Goal: Task Accomplishment & Management: Complete application form

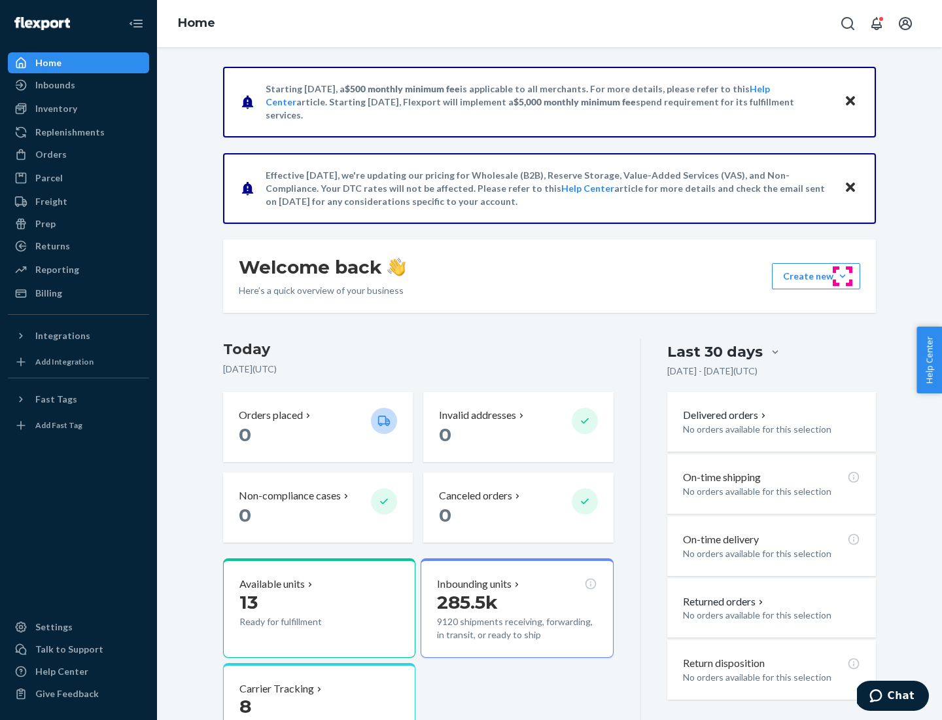
click at [843, 276] on button "Create new Create new inbound Create new order Create new product" at bounding box center [816, 276] width 88 height 26
click at [79, 85] on div "Inbounds" at bounding box center [78, 85] width 139 height 18
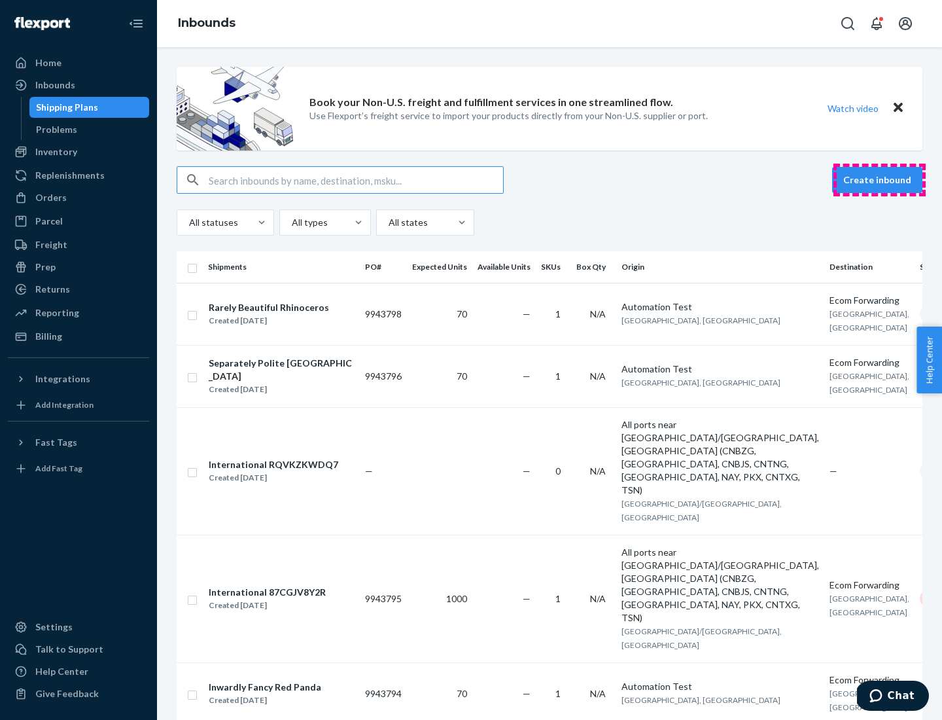
click at [879, 180] on button "Create inbound" at bounding box center [877, 180] width 90 height 26
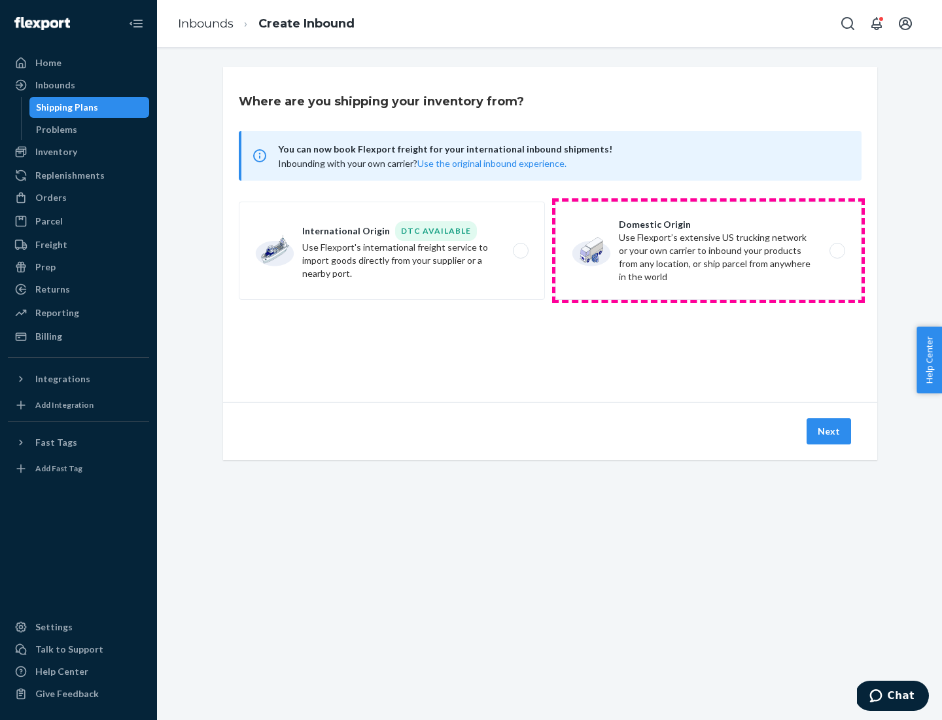
click at [709, 251] on label "Domestic Origin Use Flexport’s extensive US trucking network or your own carrie…" at bounding box center [708, 251] width 306 height 98
click at [837, 251] on input "Domestic Origin Use Flexport’s extensive US trucking network or your own carrie…" at bounding box center [841, 251] width 9 height 9
radio input "true"
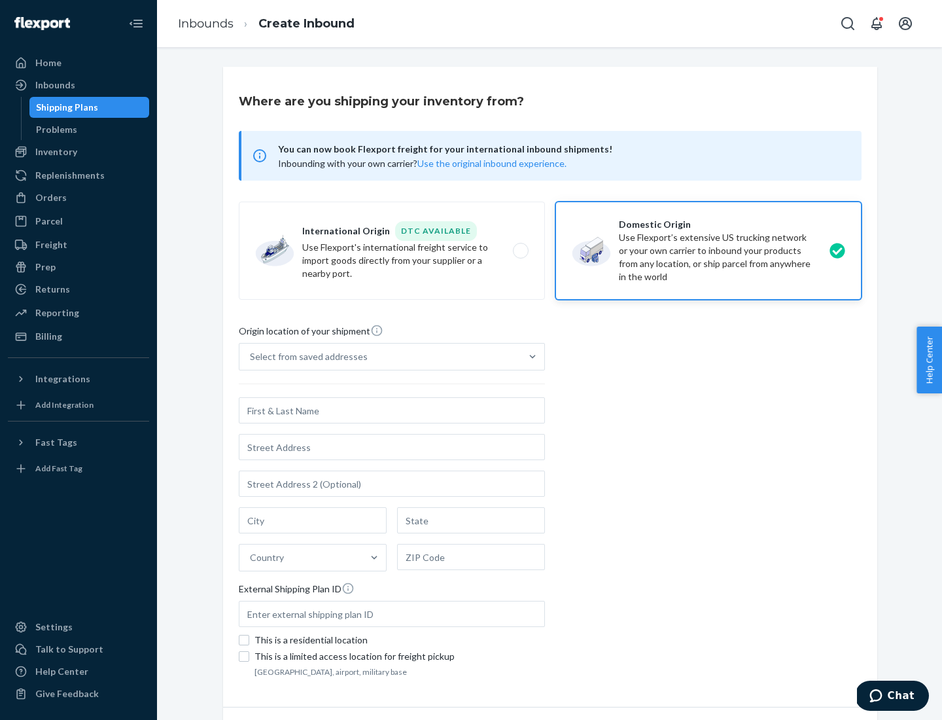
click at [380, 357] on div "Select from saved addresses" at bounding box center [379, 356] width 281 height 26
click at [251, 357] on input "Select from saved addresses" at bounding box center [250, 356] width 1 height 13
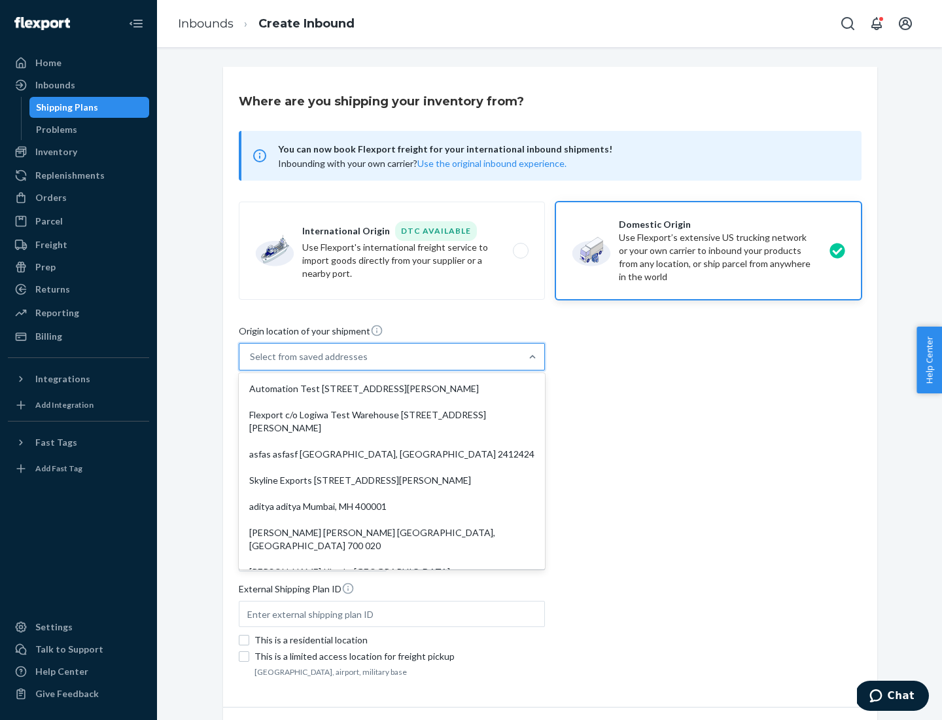
scroll to position [5, 0]
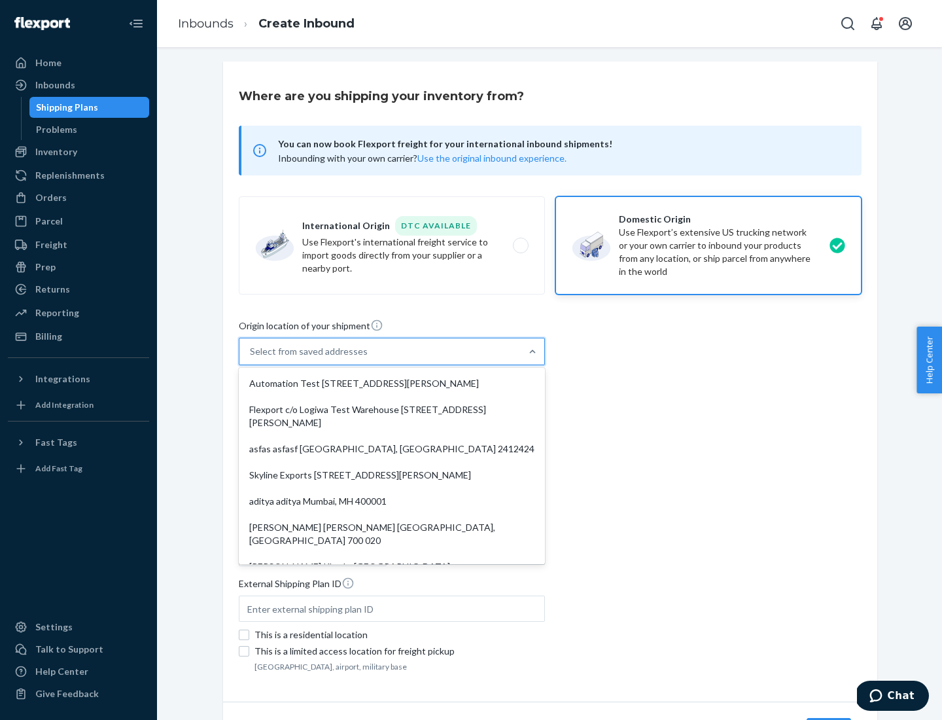
click at [392, 383] on div "Automation Test [STREET_ADDRESS][PERSON_NAME]" at bounding box center [391, 383] width 301 height 26
click at [251, 358] on input "option Automation Test [STREET_ADDRESS][PERSON_NAME]. 9 results available. Use …" at bounding box center [250, 351] width 1 height 13
type input "Automation Test"
type input "9th Floor"
type input "[GEOGRAPHIC_DATA]"
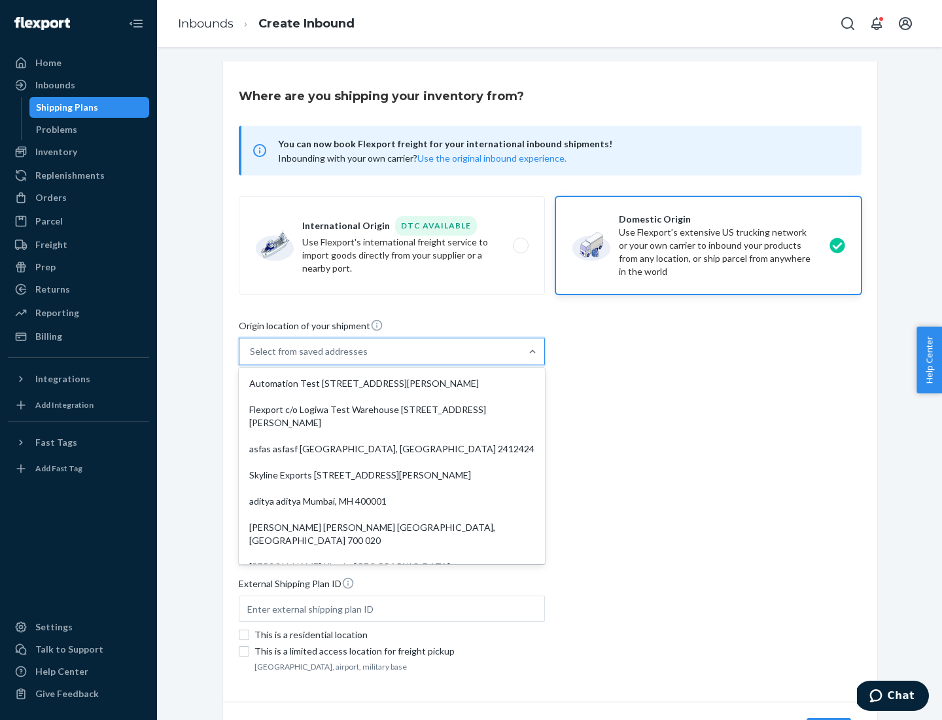
type input "CA"
type input "94104"
type input "[STREET_ADDRESS][PERSON_NAME]"
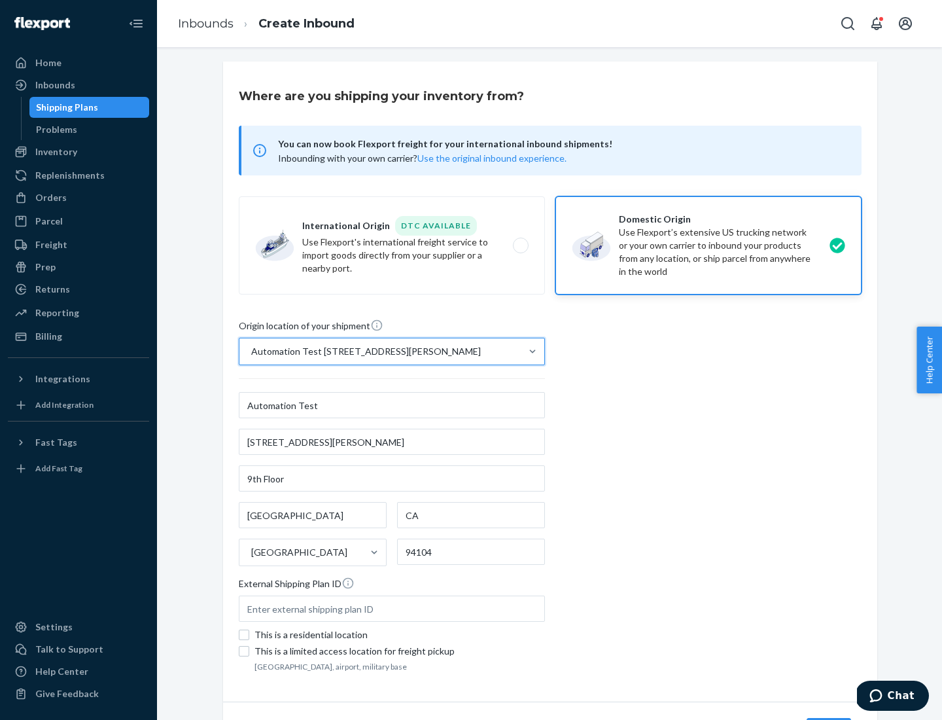
scroll to position [77, 0]
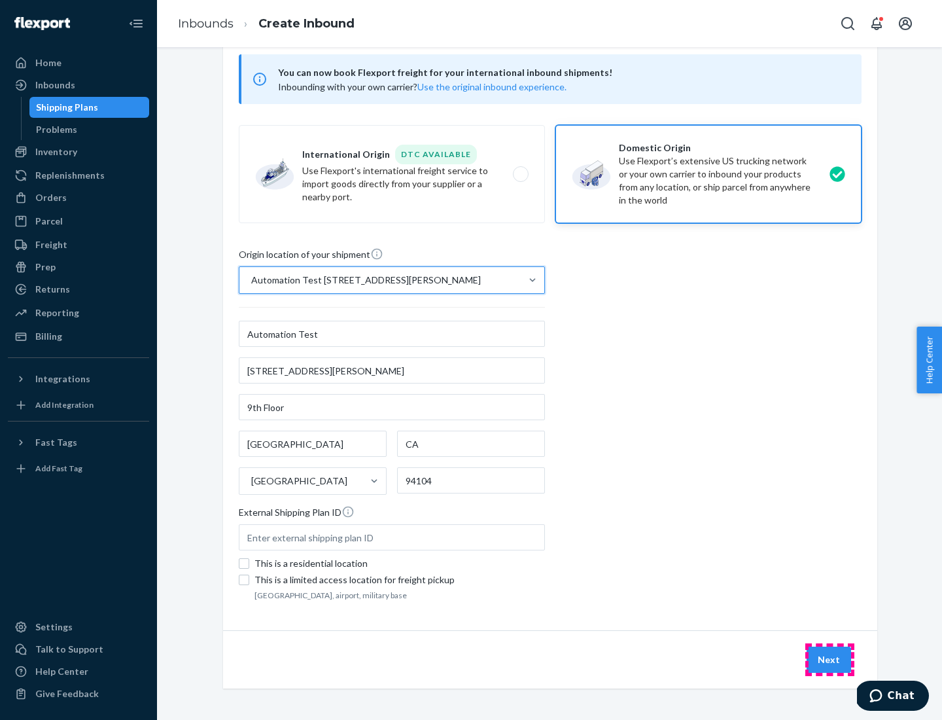
click at [830, 659] on button "Next" at bounding box center [829, 659] width 44 height 26
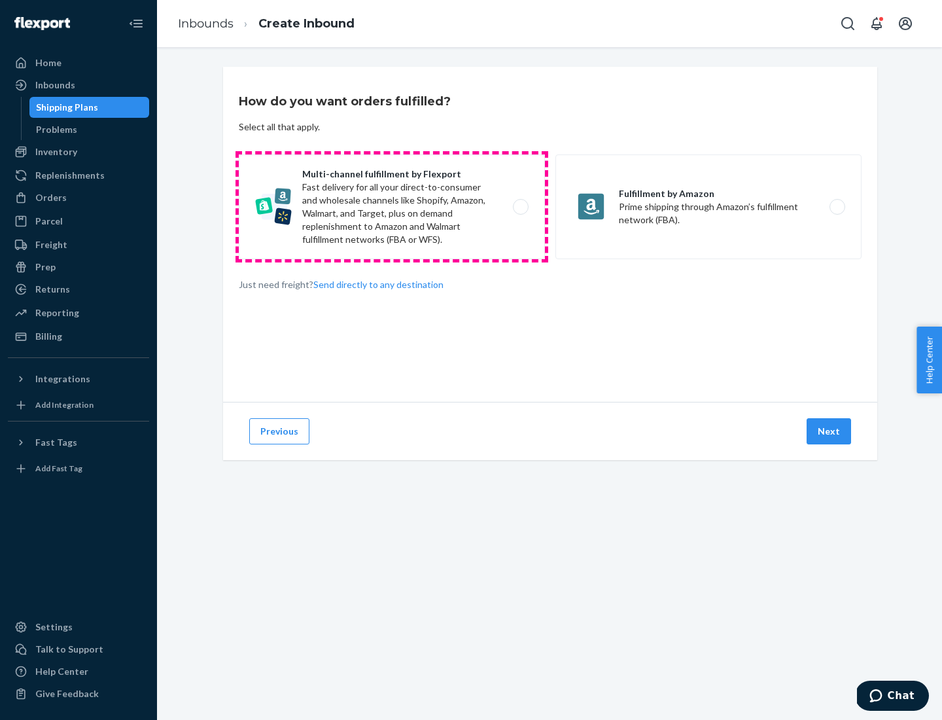
click at [392, 207] on label "Multi-channel fulfillment by Flexport Fast delivery for all your direct-to-cons…" at bounding box center [392, 206] width 306 height 105
click at [520, 207] on input "Multi-channel fulfillment by Flexport Fast delivery for all your direct-to-cons…" at bounding box center [524, 207] width 9 height 9
radio input "true"
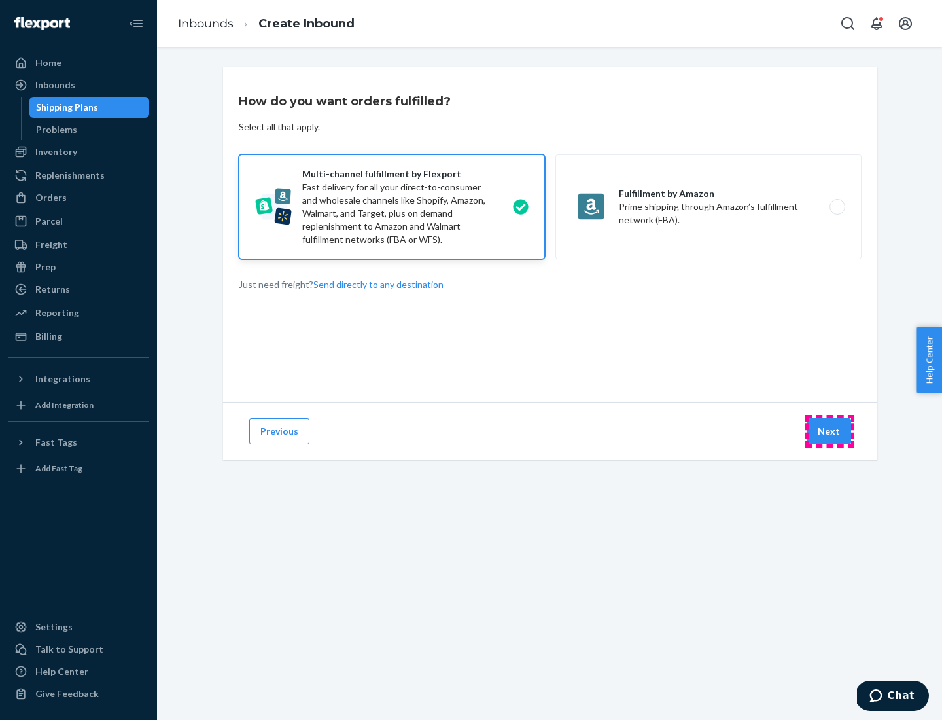
click at [830, 431] on button "Next" at bounding box center [829, 431] width 44 height 26
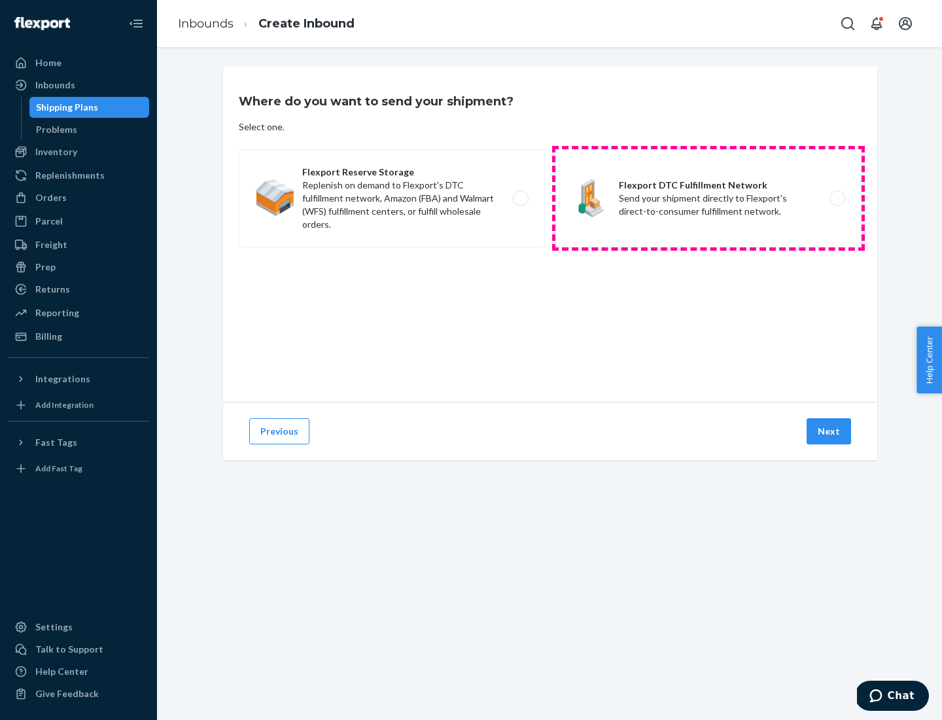
click at [709, 198] on label "Flexport DTC Fulfillment Network Send your shipment directly to Flexport's dire…" at bounding box center [708, 198] width 306 height 98
click at [837, 198] on input "Flexport DTC Fulfillment Network Send your shipment directly to Flexport's dire…" at bounding box center [841, 198] width 9 height 9
radio input "true"
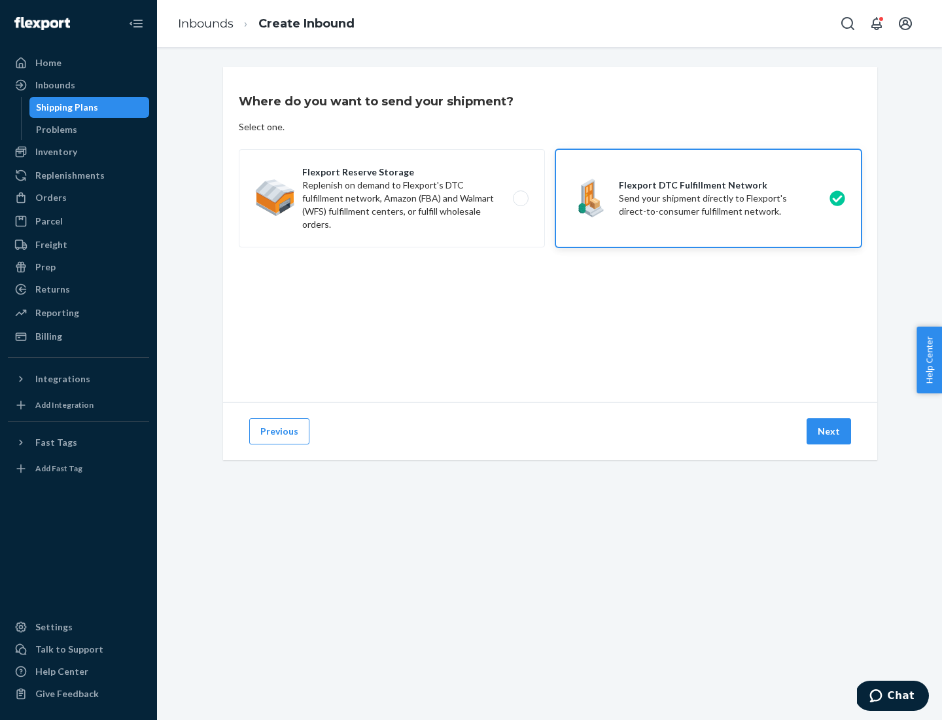
click at [830, 431] on button "Next" at bounding box center [829, 431] width 44 height 26
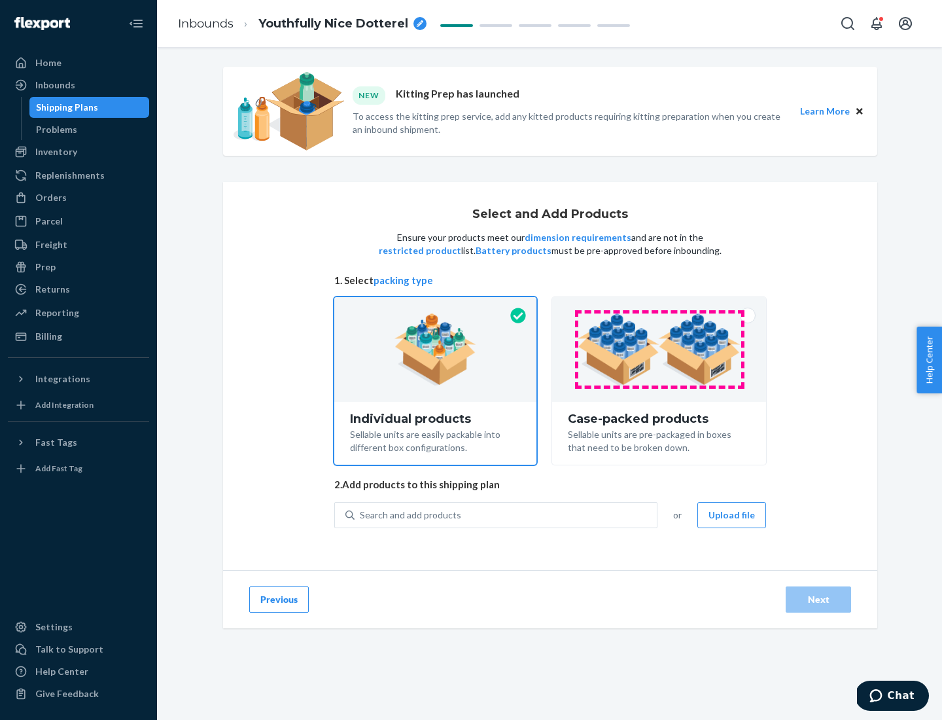
click at [659, 349] on img at bounding box center [659, 349] width 163 height 72
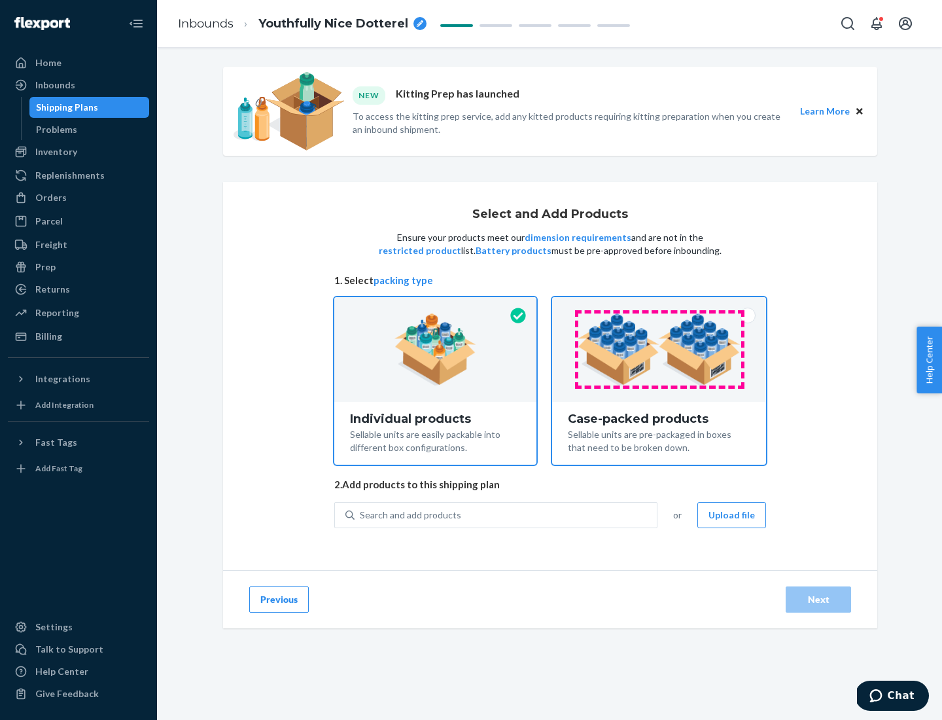
click at [659, 306] on input "Case-packed products Sellable units are pre-packaged in boxes that need to be b…" at bounding box center [659, 301] width 9 height 9
radio input "true"
radio input "false"
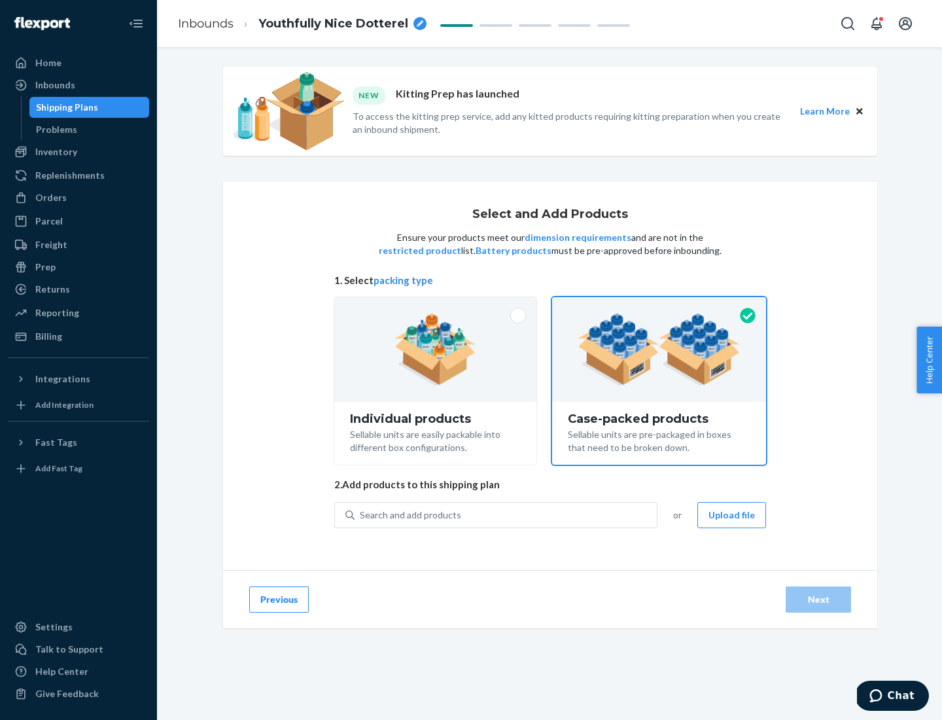
click at [506, 514] on div "Search and add products" at bounding box center [506, 515] width 302 height 24
click at [361, 514] on input "Search and add products" at bounding box center [360, 514] width 1 height 13
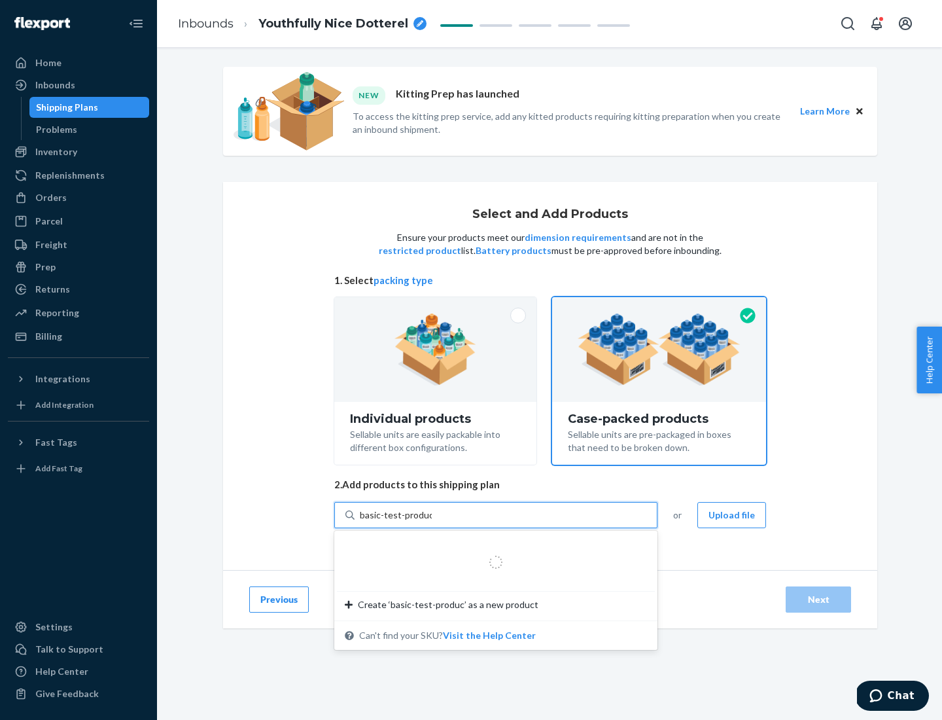
type input "basic-test-product-1"
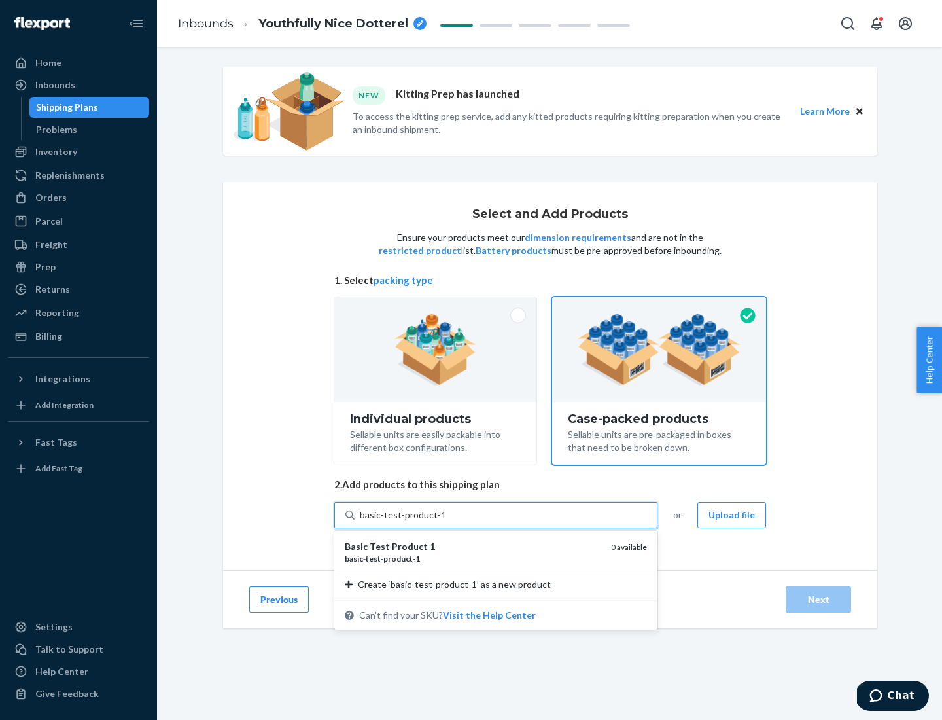
click at [473, 558] on div "basic - test - product - 1" at bounding box center [473, 558] width 256 height 11
click at [444, 521] on input "basic-test-product-1" at bounding box center [402, 514] width 84 height 13
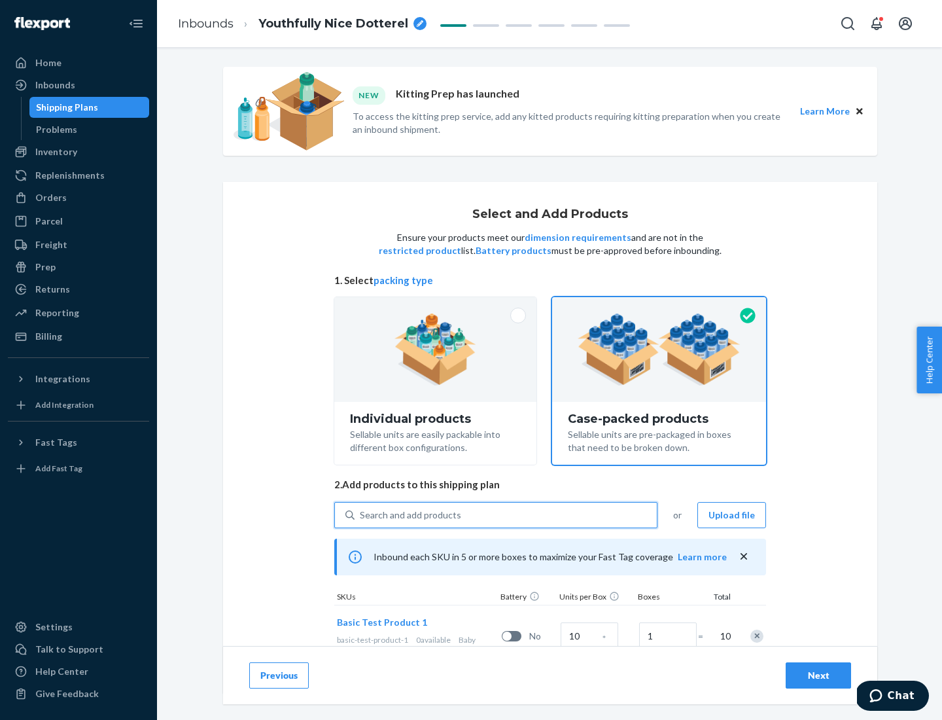
scroll to position [47, 0]
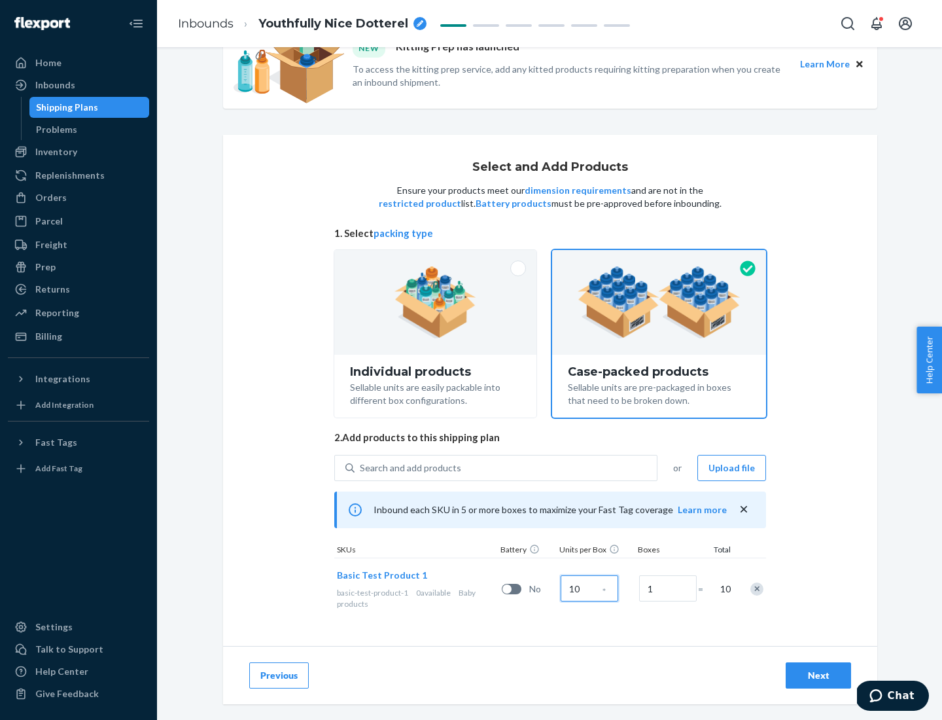
type input "10"
type input "7"
click at [818, 675] on div "Next" at bounding box center [818, 675] width 43 height 13
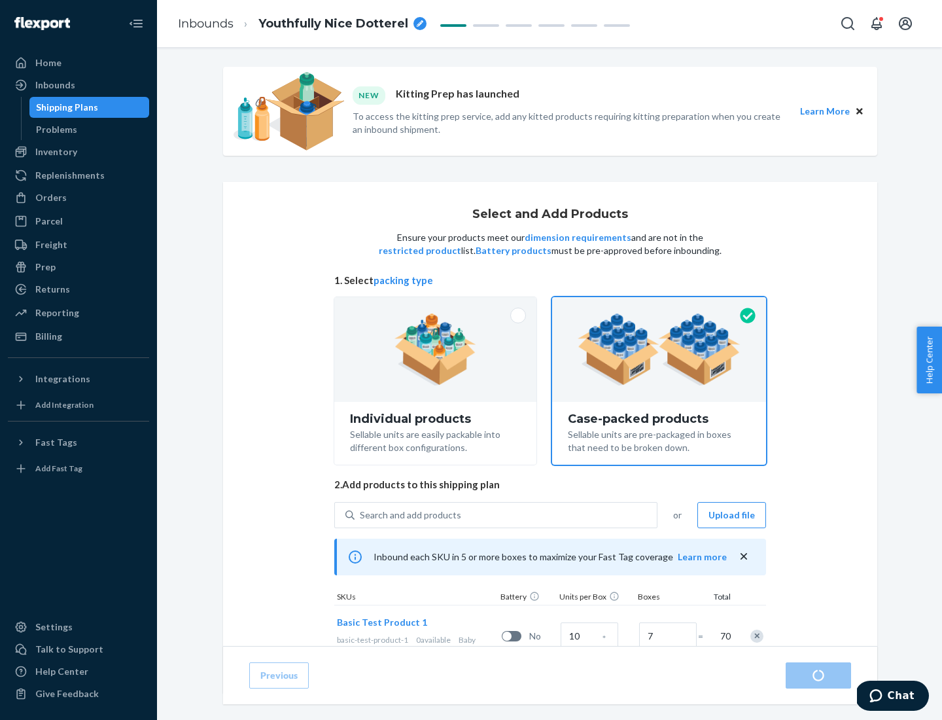
radio input "true"
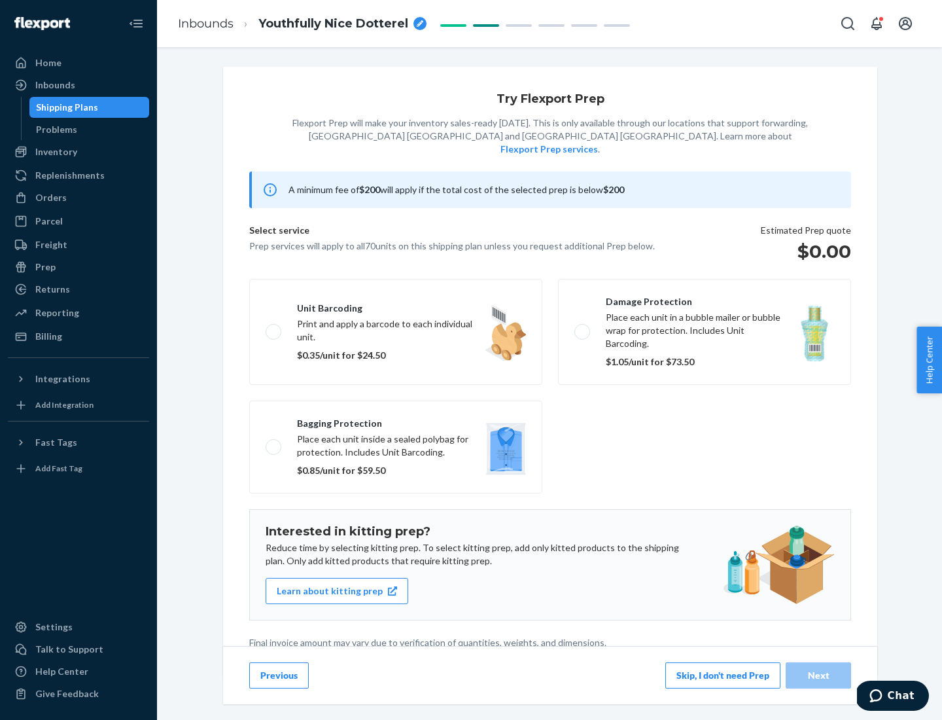
scroll to position [3, 0]
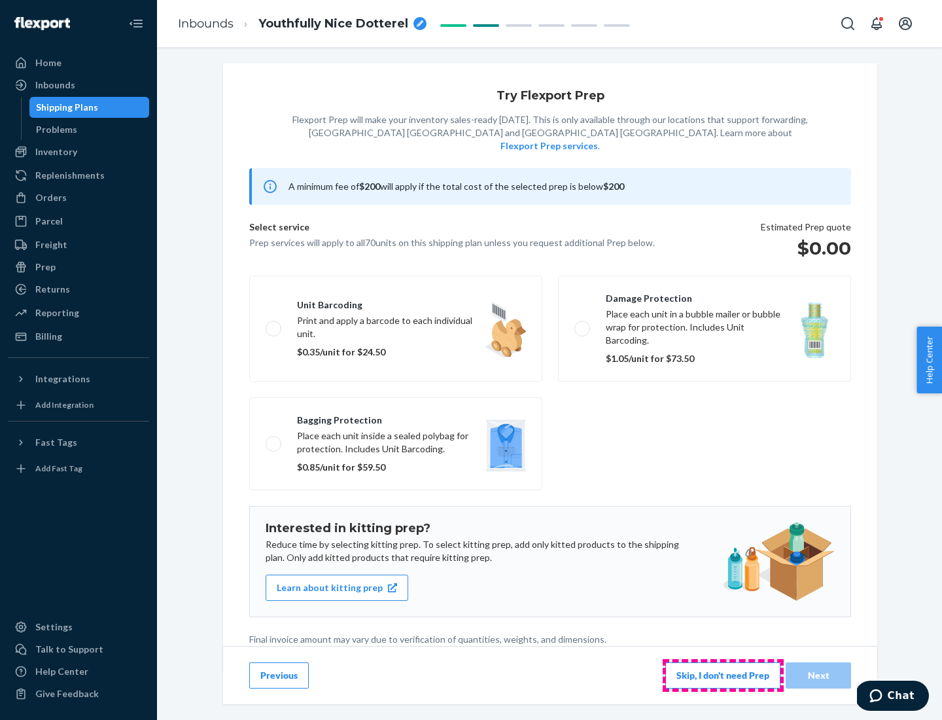
click at [723, 675] on button "Skip, I don't need Prep" at bounding box center [722, 675] width 115 height 26
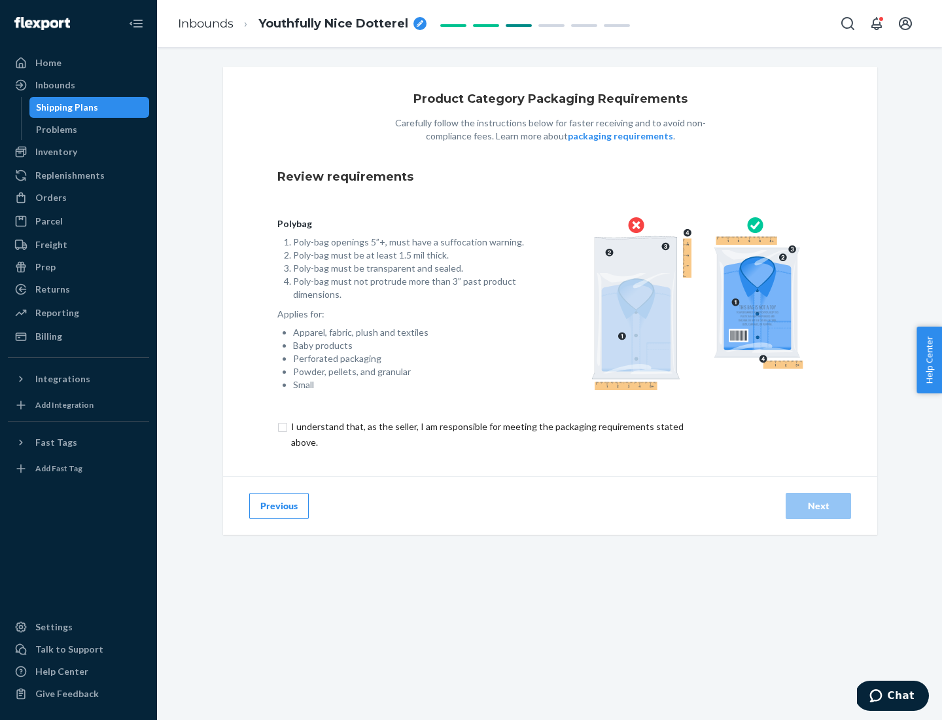
click at [486, 434] on input "checkbox" at bounding box center [494, 434] width 435 height 31
checkbox input "true"
click at [818, 505] on div "Next" at bounding box center [818, 505] width 43 height 13
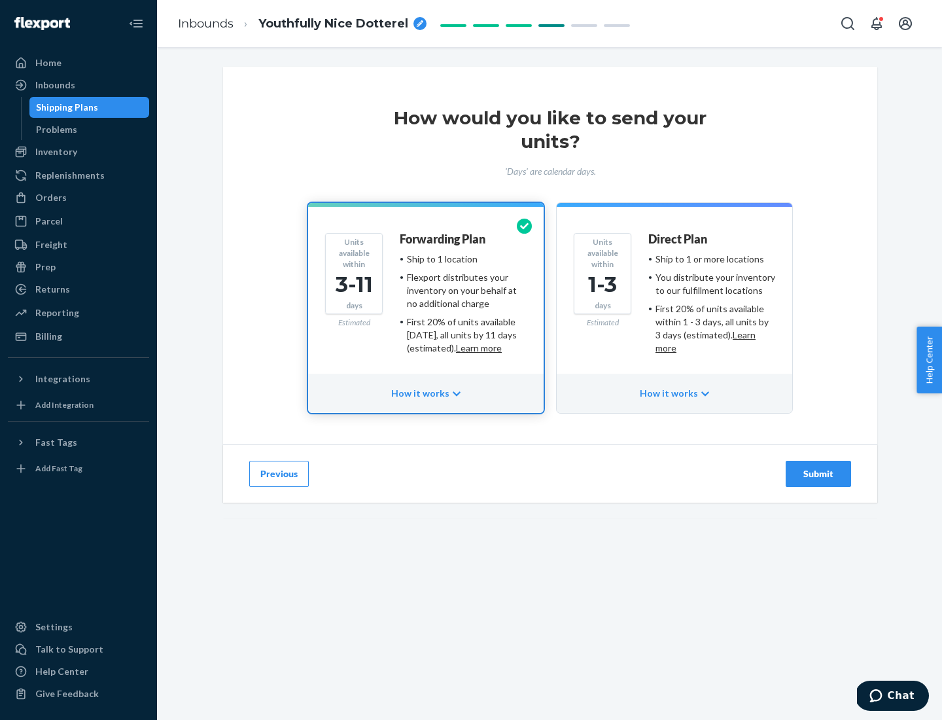
click at [675, 298] on ul "Ship to 1 or more locations You distribute your inventory to our fulfillment lo…" at bounding box center [711, 304] width 127 height 102
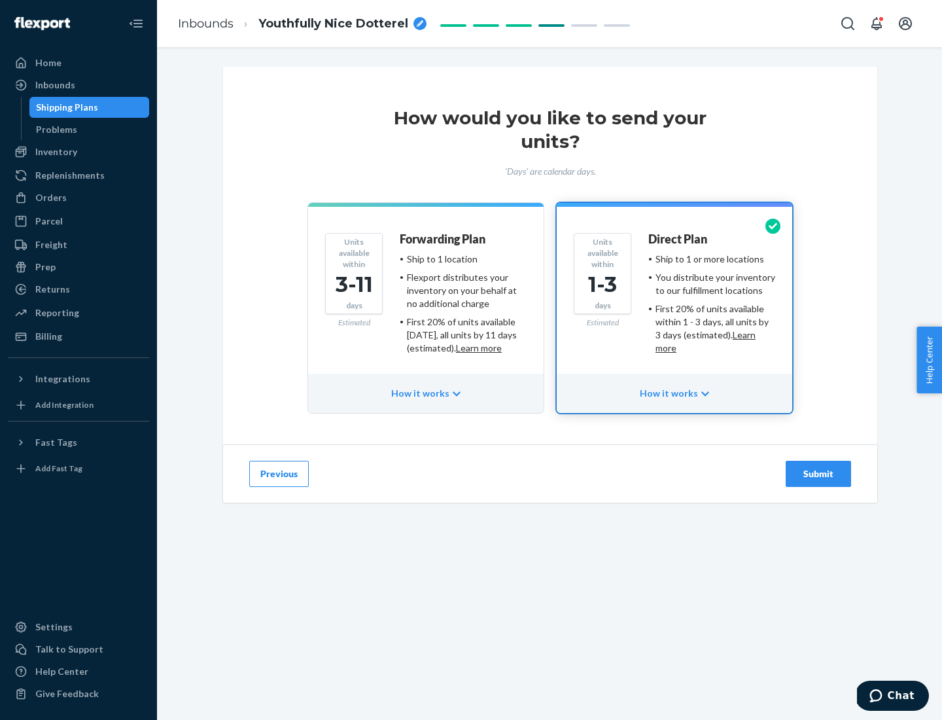
click at [818, 474] on div "Submit" at bounding box center [818, 473] width 43 height 13
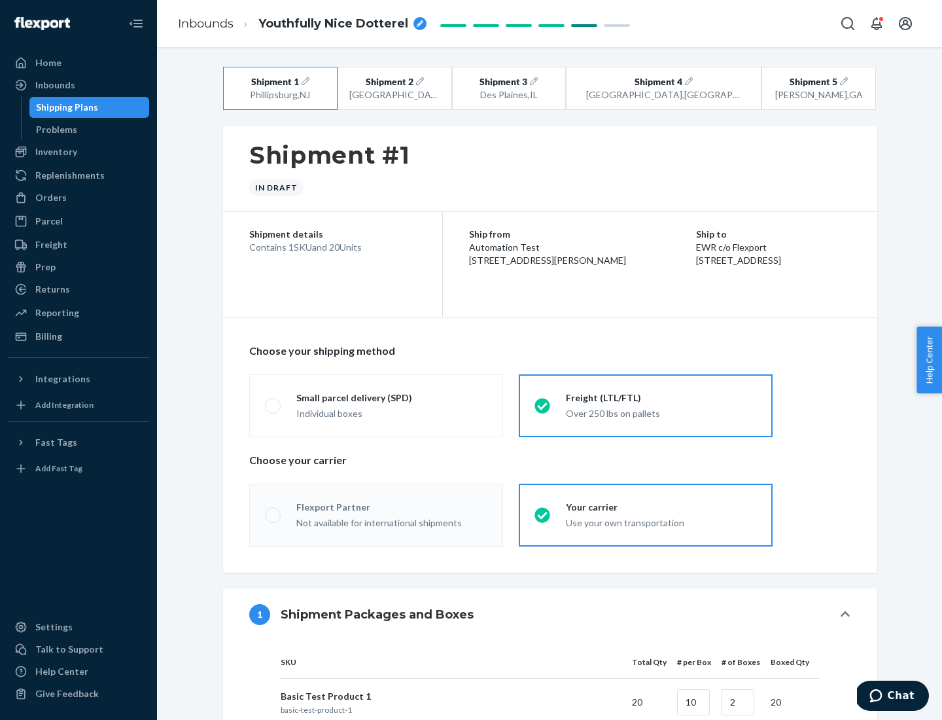
radio input "true"
radio input "false"
radio input "true"
radio input "false"
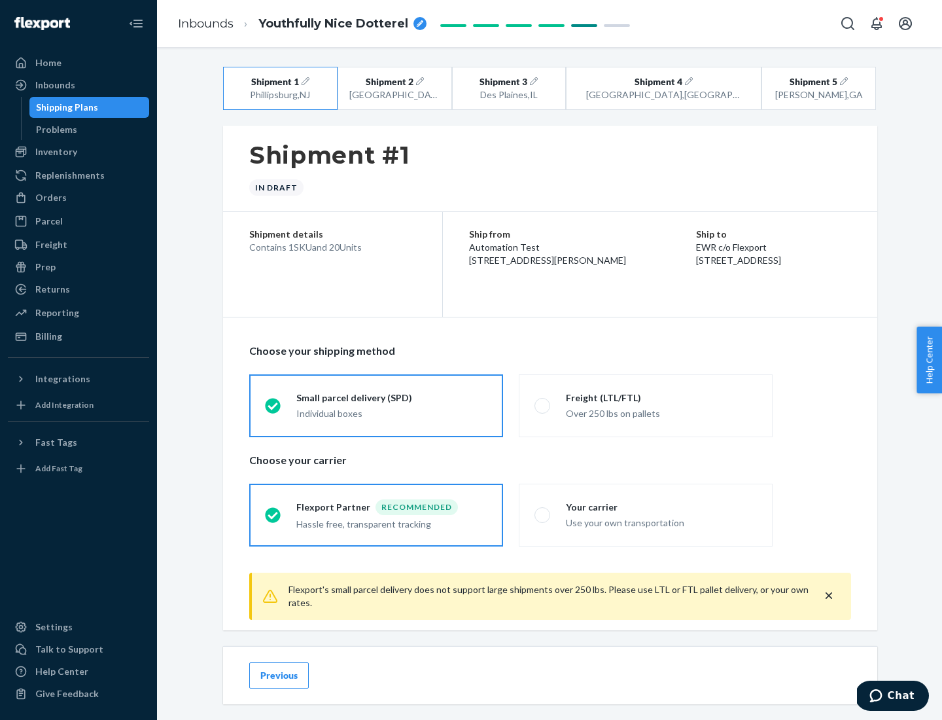
scroll to position [14, 0]
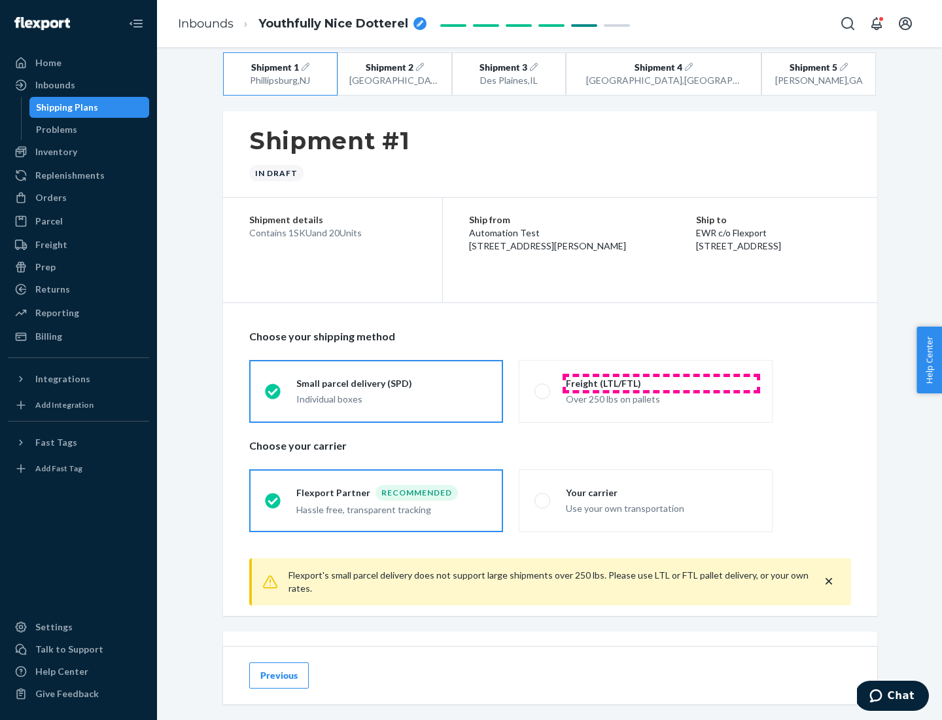
click at [661, 383] on div "Freight (LTL/FTL)" at bounding box center [661, 383] width 191 height 13
click at [543, 387] on input "Freight (LTL/FTL) Over 250 lbs on pallets" at bounding box center [539, 391] width 9 height 9
radio input "true"
radio input "false"
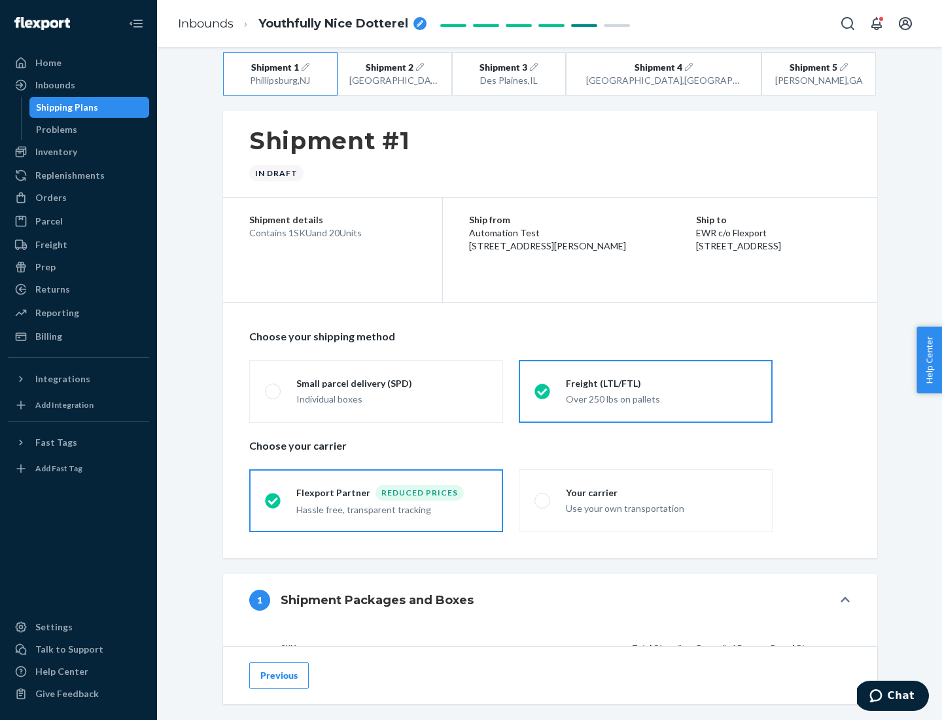
scroll to position [124, 0]
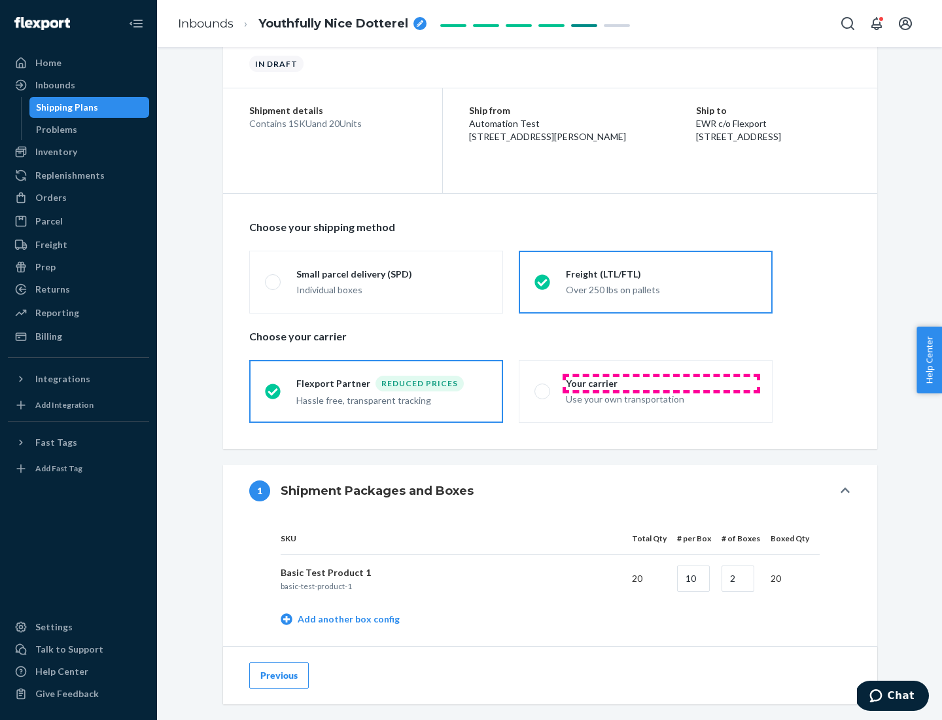
click at [661, 383] on div "Your carrier" at bounding box center [661, 383] width 191 height 13
click at [543, 387] on input "Your carrier Use your own transportation" at bounding box center [539, 391] width 9 height 9
radio input "true"
radio input "false"
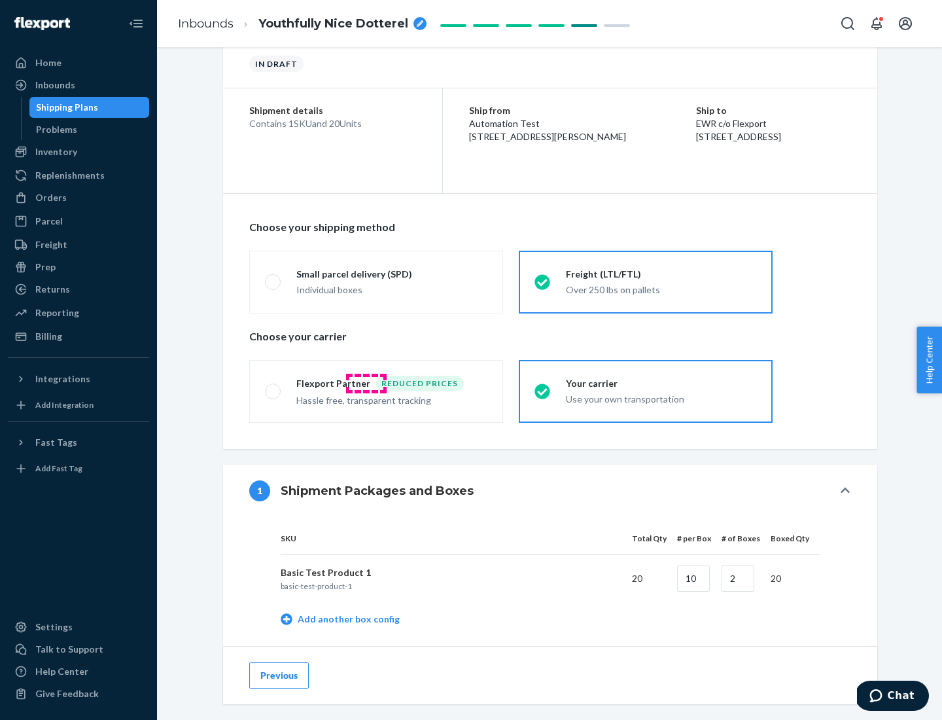
scroll to position [413, 0]
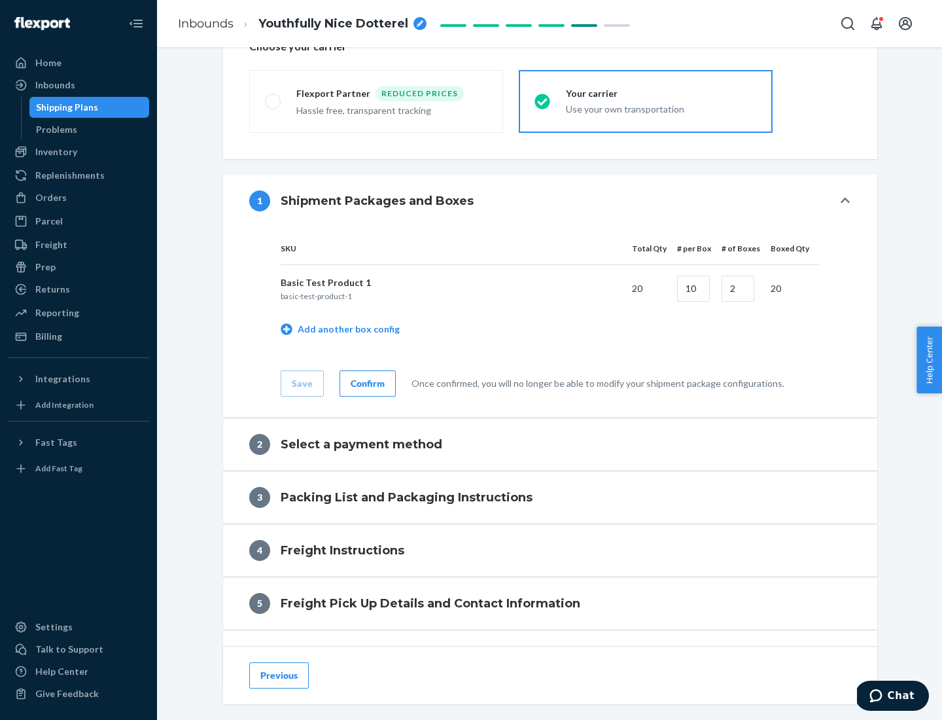
click at [366, 383] on div "Confirm" at bounding box center [368, 383] width 34 height 13
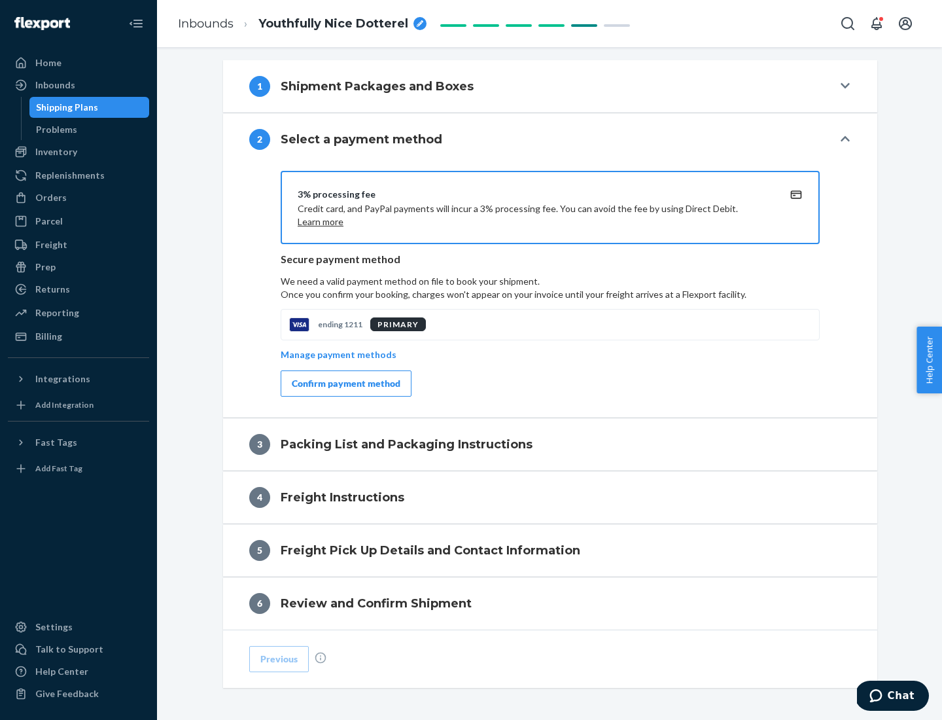
click at [345, 383] on div "Confirm payment method" at bounding box center [346, 383] width 109 height 13
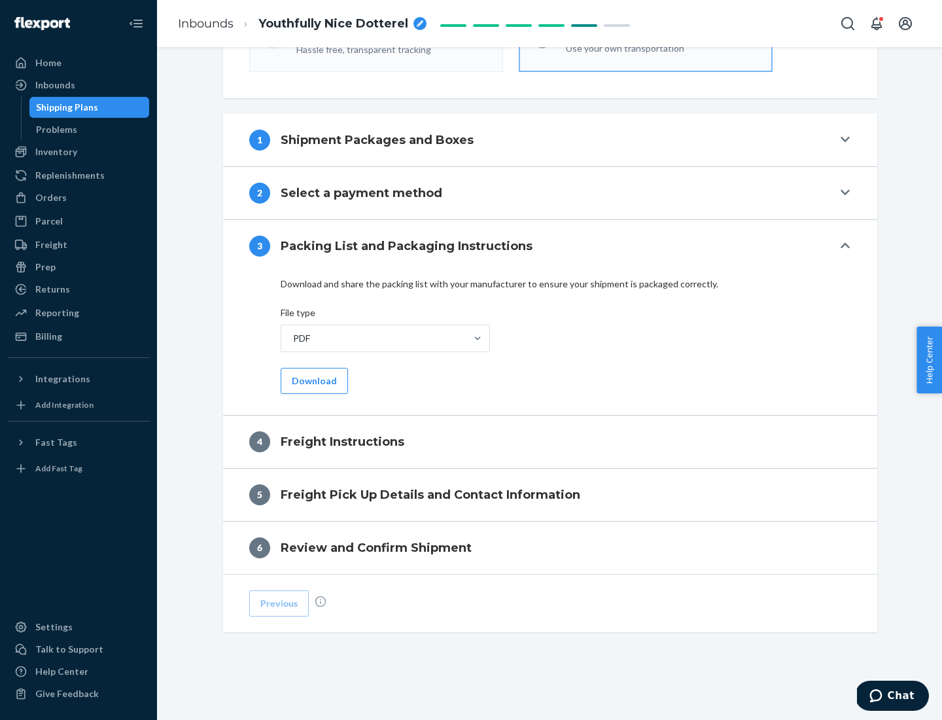
scroll to position [472, 0]
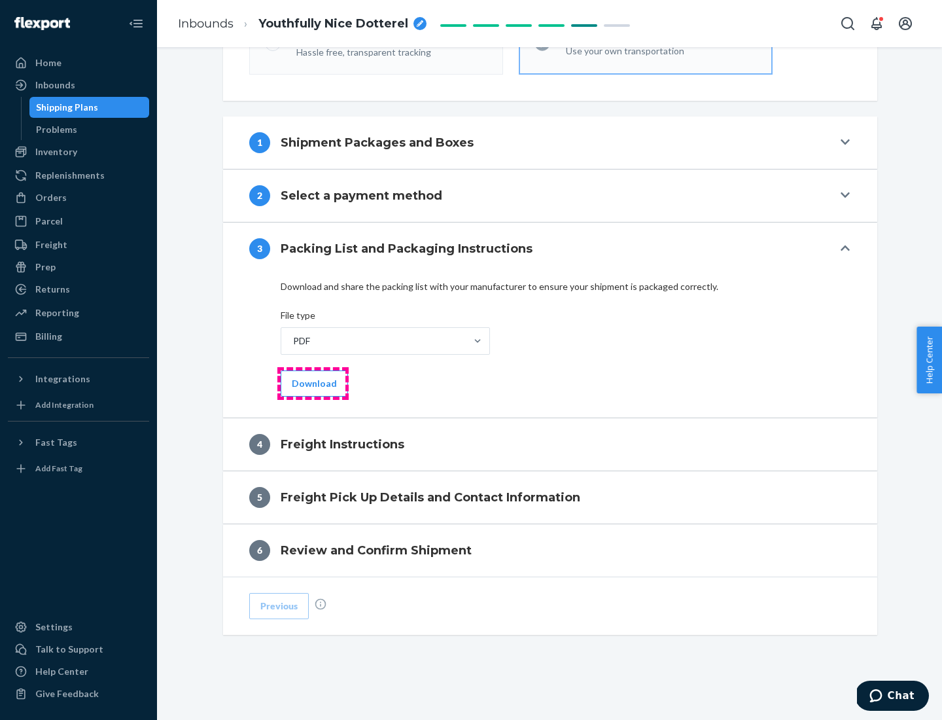
click at [313, 383] on button "Download" at bounding box center [314, 383] width 67 height 26
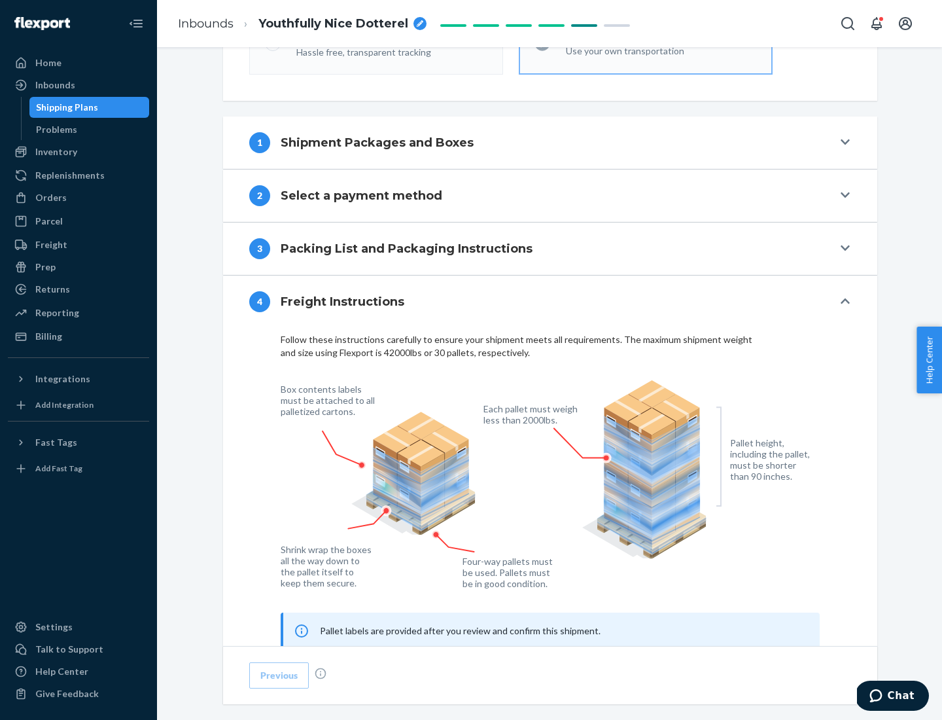
scroll to position [791, 0]
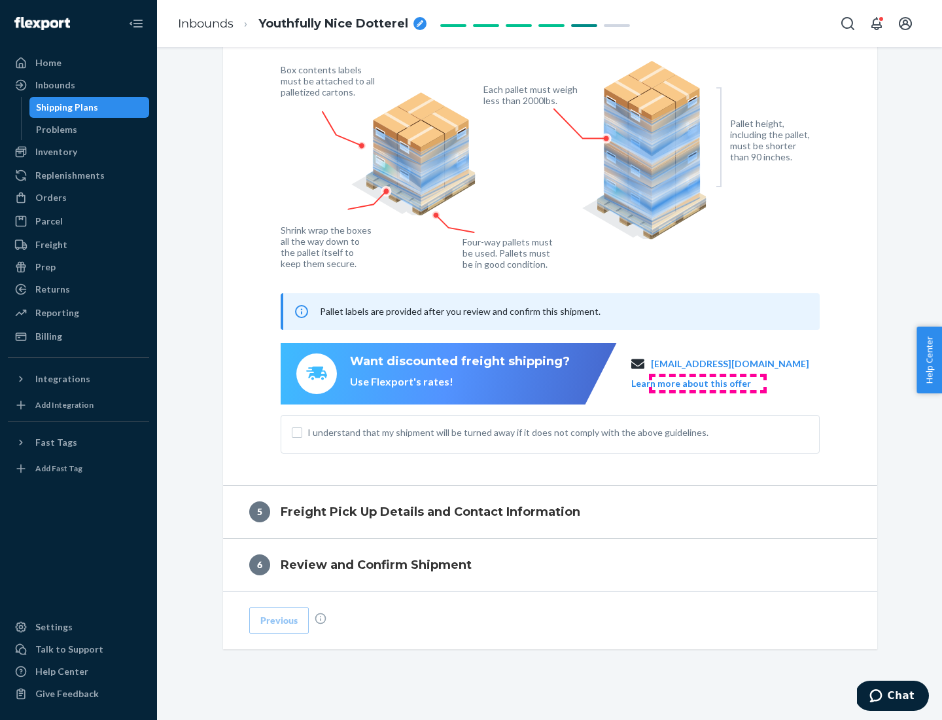
click at [707, 383] on button "Learn more about this offer" at bounding box center [691, 383] width 120 height 13
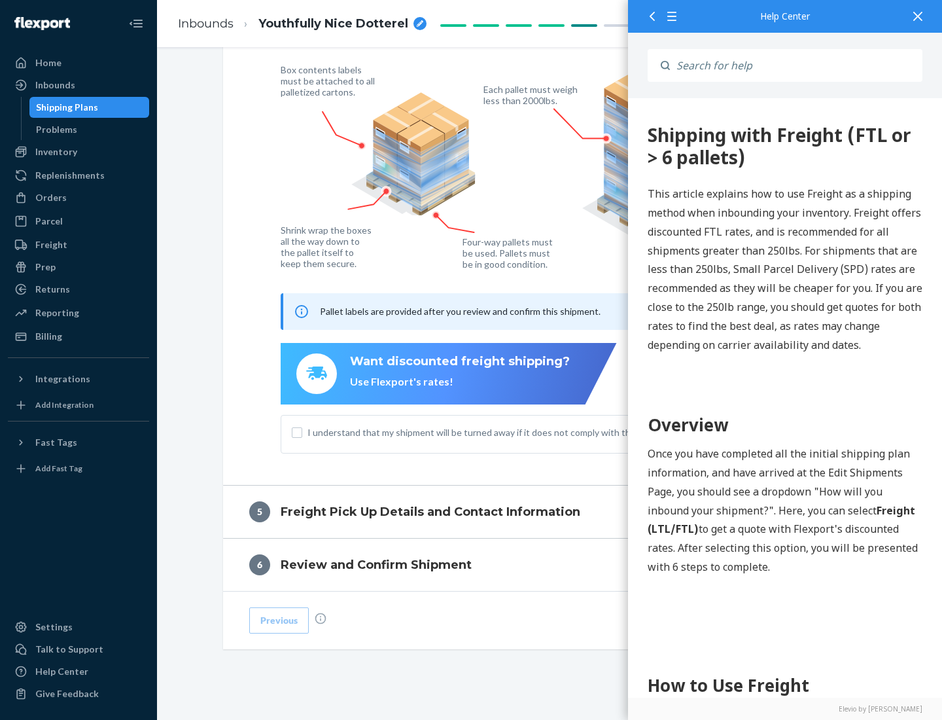
scroll to position [0, 0]
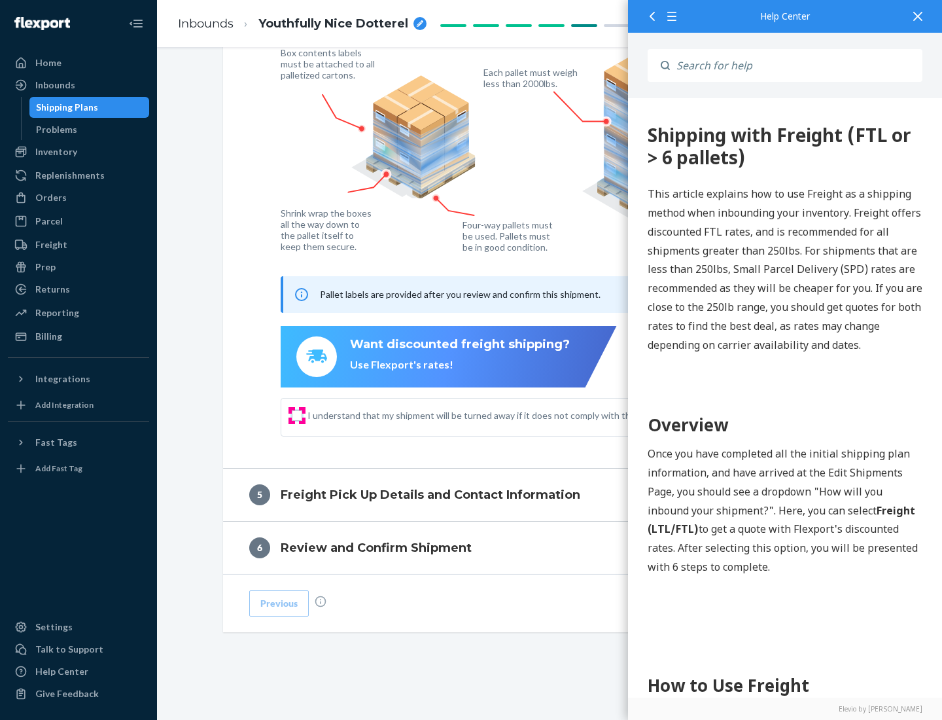
click at [297, 415] on input "I understand that my shipment will be turned away if it does not comply with th…" at bounding box center [297, 415] width 10 height 10
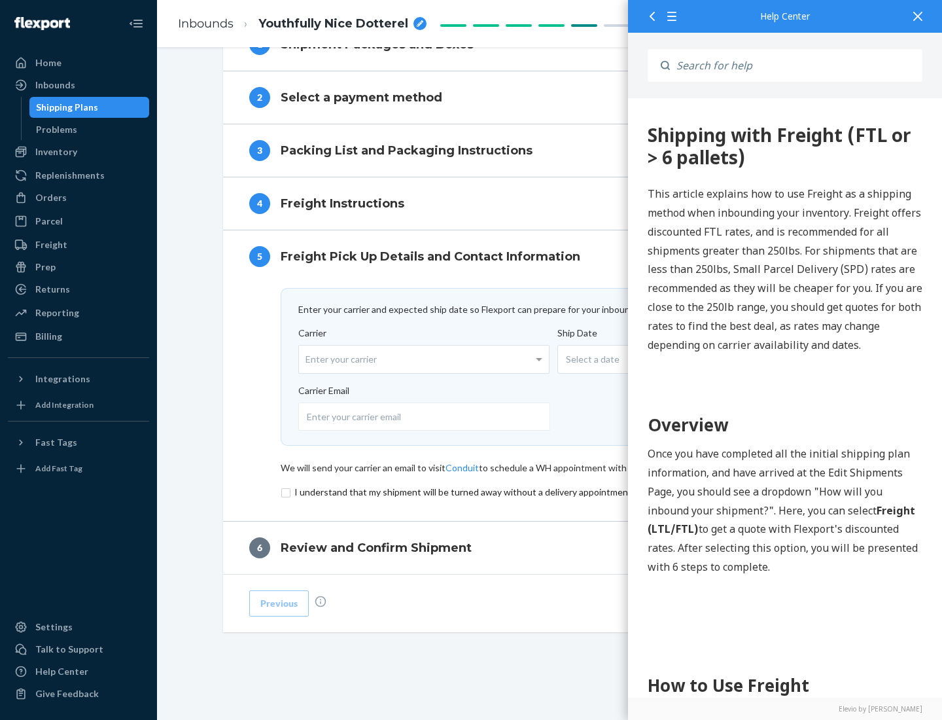
scroll to position [570, 0]
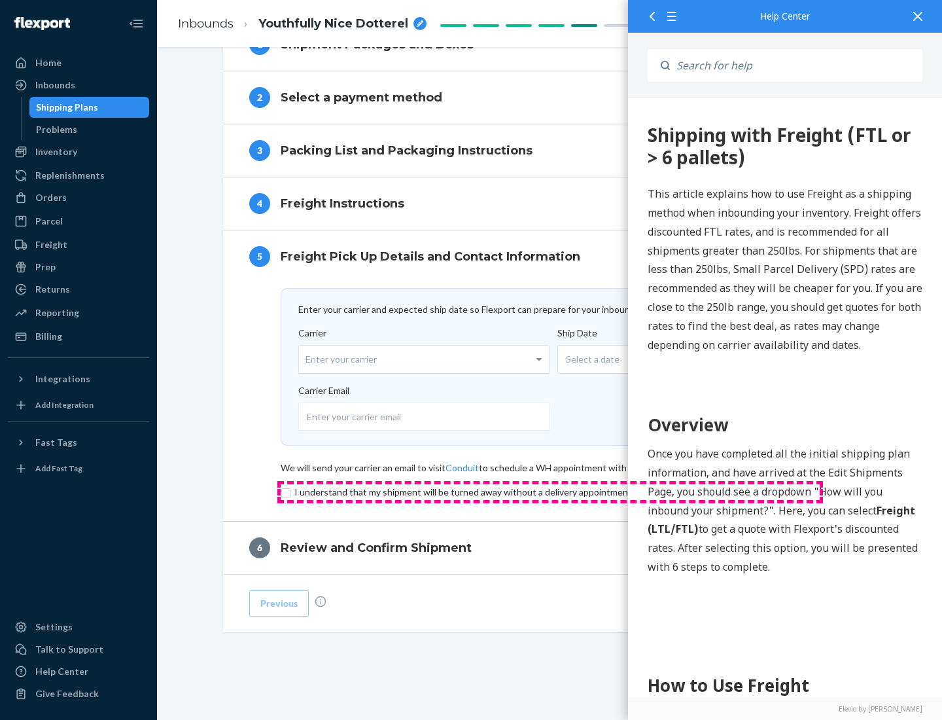
click at [550, 491] on input "checkbox" at bounding box center [550, 492] width 539 height 16
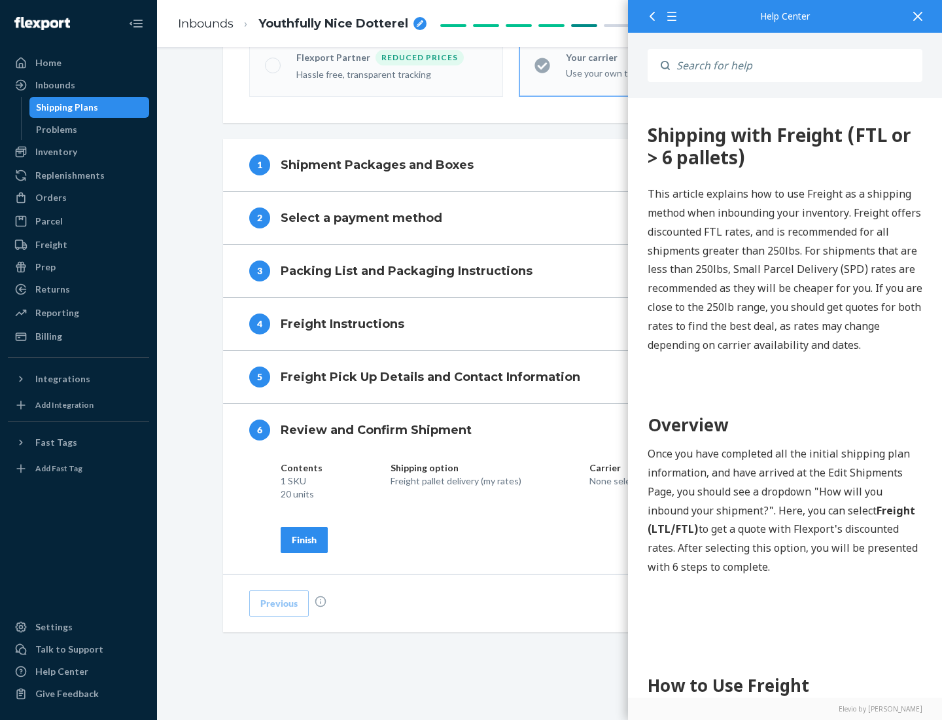
scroll to position [449, 0]
click at [304, 539] on div "Finish" at bounding box center [304, 539] width 25 height 13
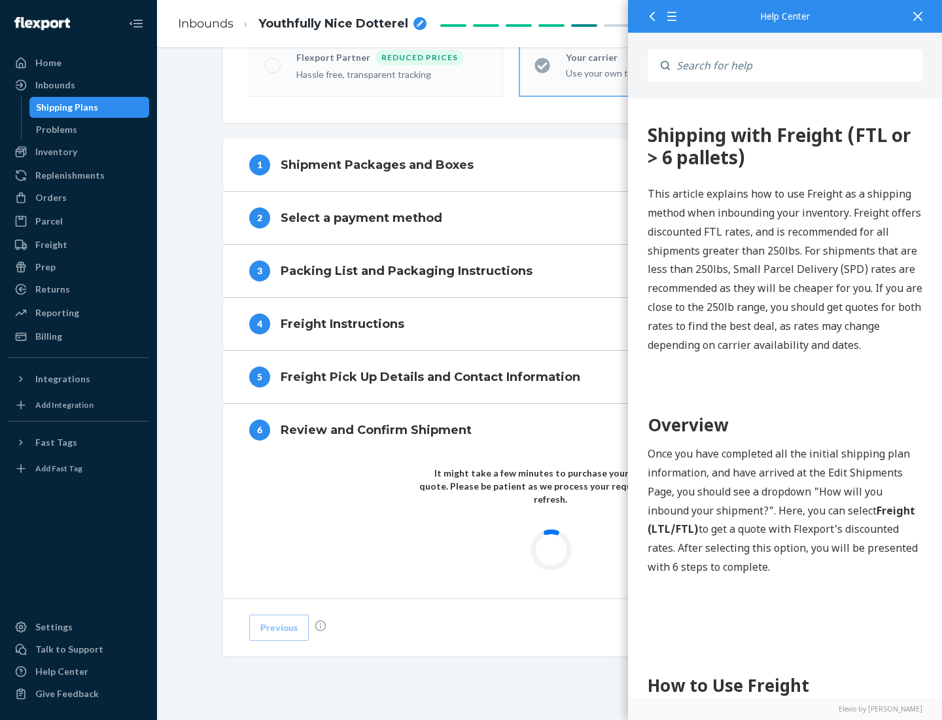
scroll to position [384, 0]
